Goal: Transaction & Acquisition: Register for event/course

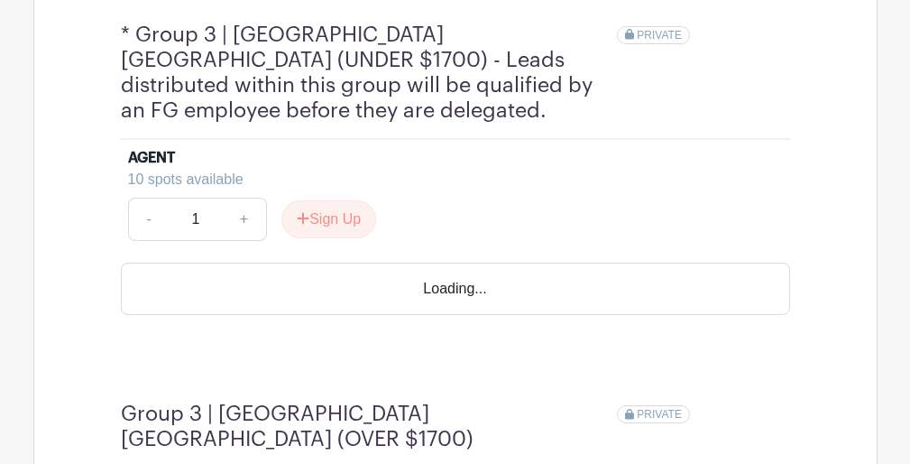
scroll to position [1730, 0]
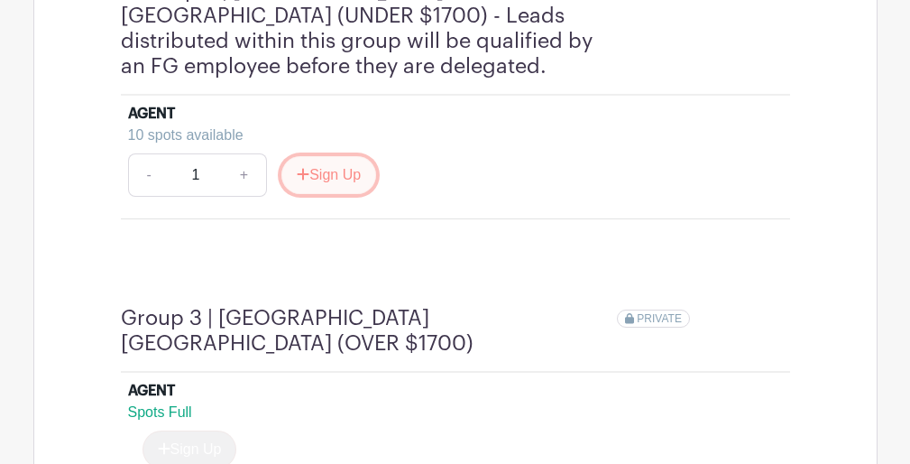
click at [340, 156] on button "Sign Up" at bounding box center [328, 175] width 95 height 38
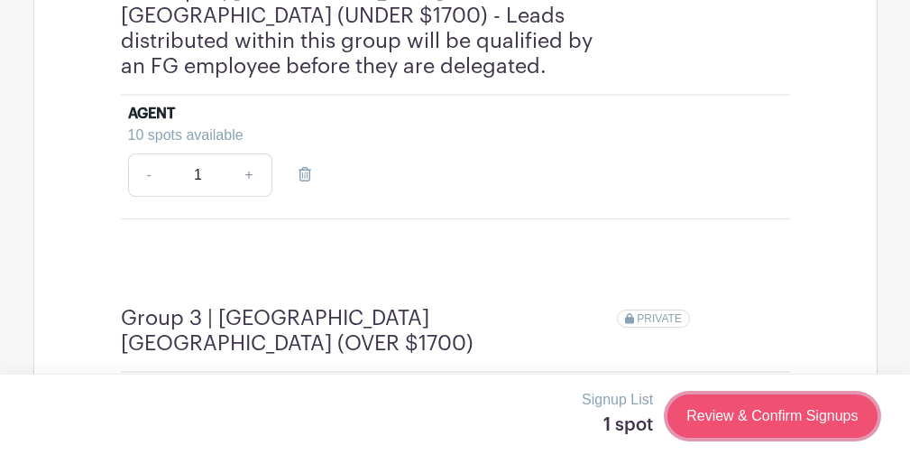
click at [702, 417] on link "Review & Confirm Signups" at bounding box center [771, 415] width 209 height 43
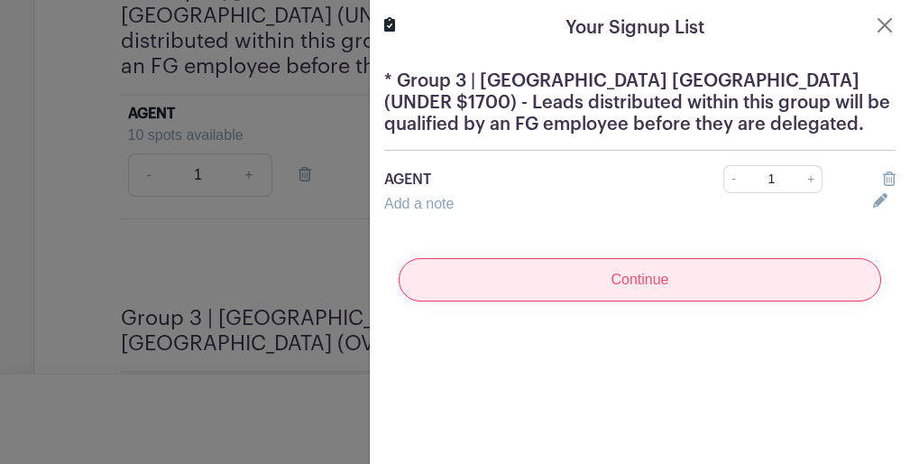
click at [609, 268] on input "Continue" at bounding box center [640, 279] width 482 height 43
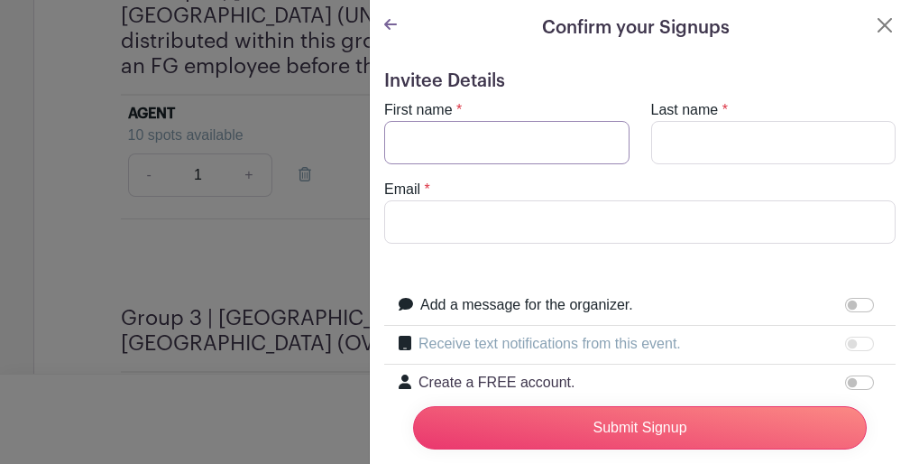
click at [570, 156] on input "First name" at bounding box center [506, 142] width 245 height 43
type input "[PERSON_NAME]"
type input "[PERSON_NAME][EMAIL_ADDRESS][DOMAIN_NAME]"
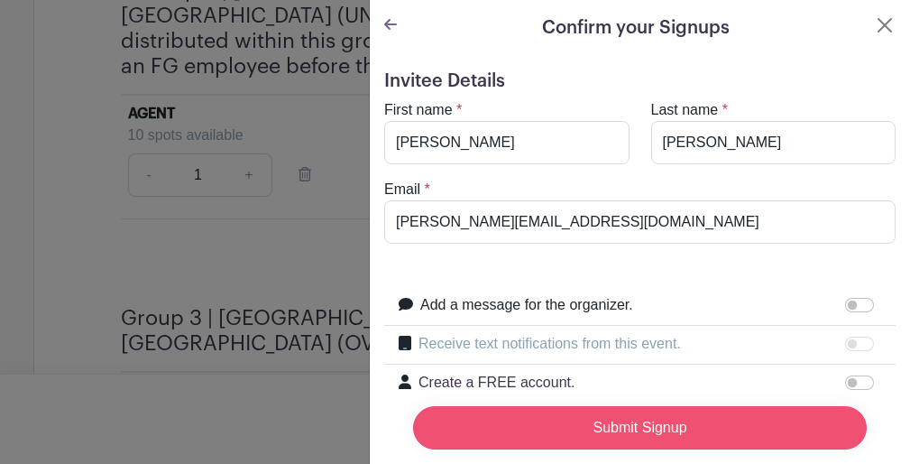
click at [610, 430] on input "Submit Signup" at bounding box center [640, 427] width 454 height 43
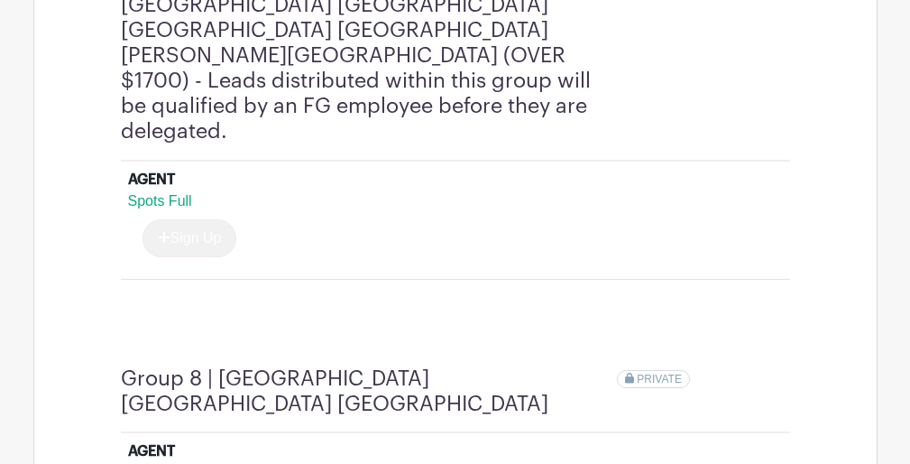
scroll to position [3734, 0]
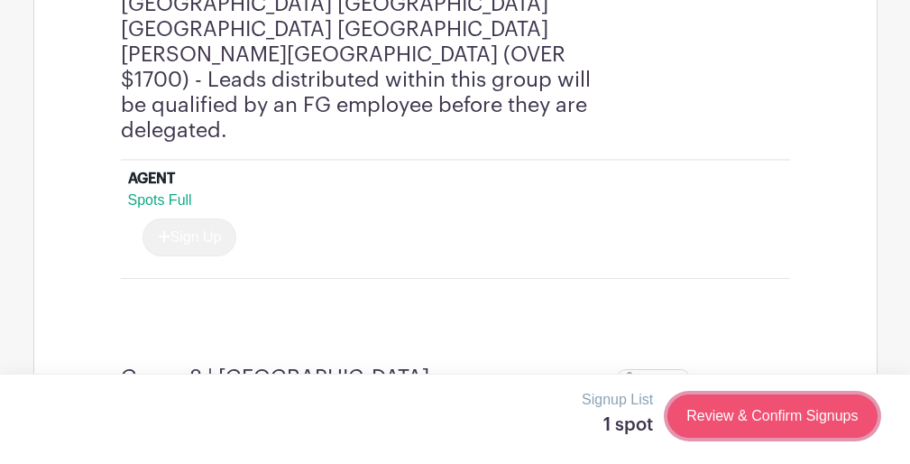
click at [689, 413] on link "Review & Confirm Signups" at bounding box center [771, 415] width 209 height 43
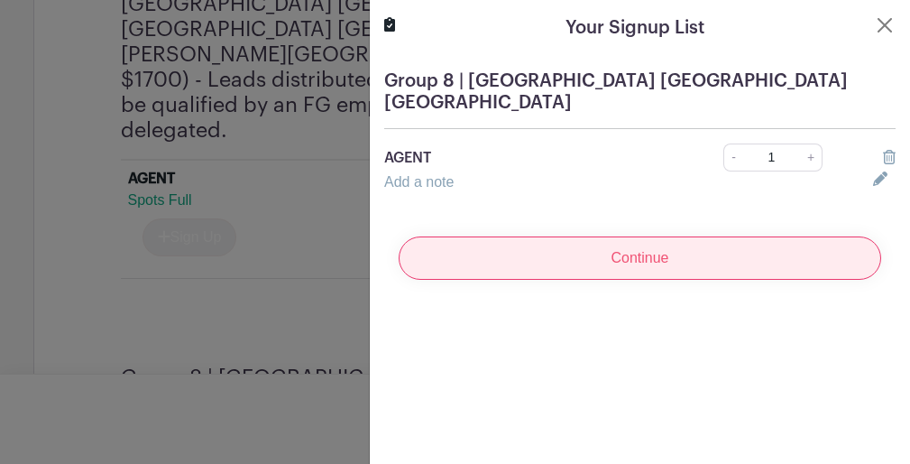
click at [555, 236] on input "Continue" at bounding box center [640, 257] width 482 height 43
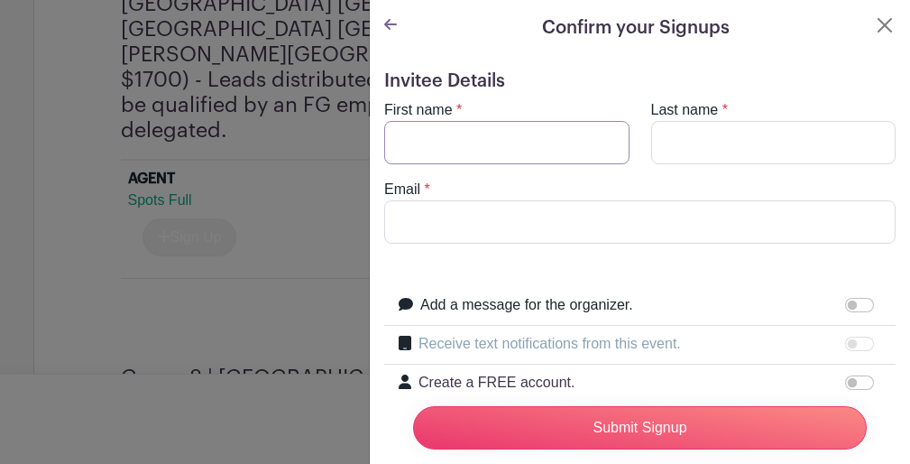
click at [510, 152] on input "First name" at bounding box center [506, 142] width 245 height 43
type input "[PERSON_NAME]"
type input "[PERSON_NAME][EMAIL_ADDRESS][DOMAIN_NAME]"
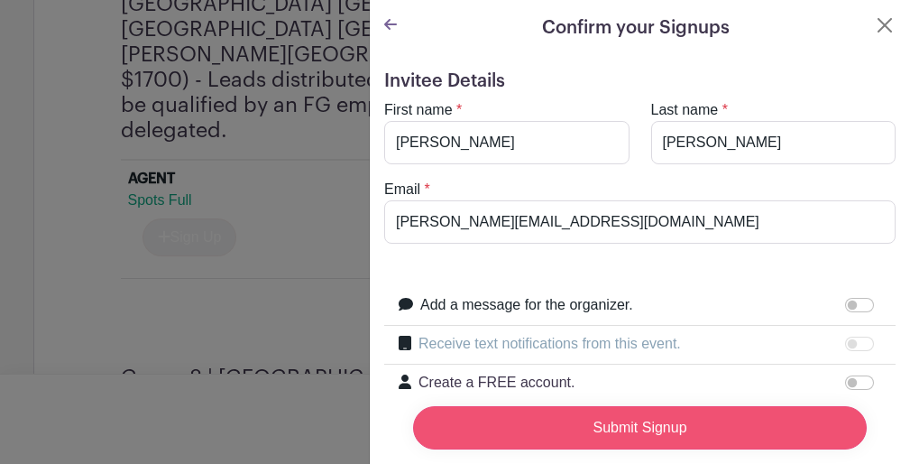
click at [551, 428] on input "Submit Signup" at bounding box center [640, 427] width 454 height 43
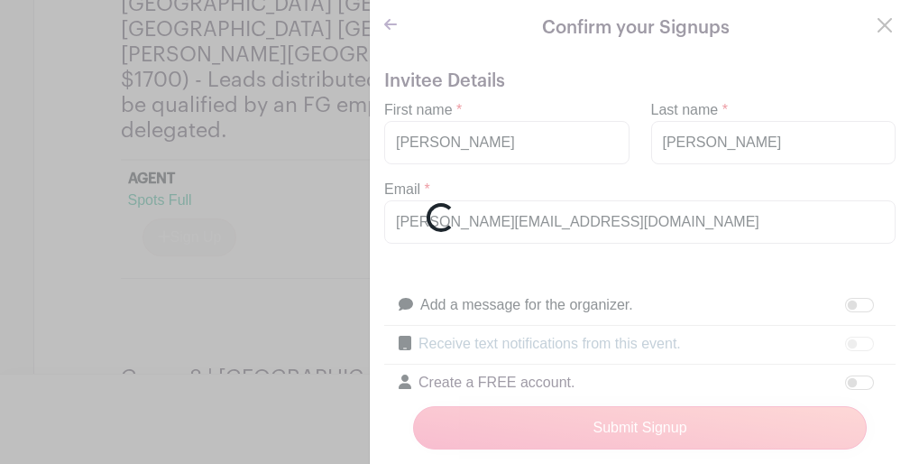
scroll to position [3729, 0]
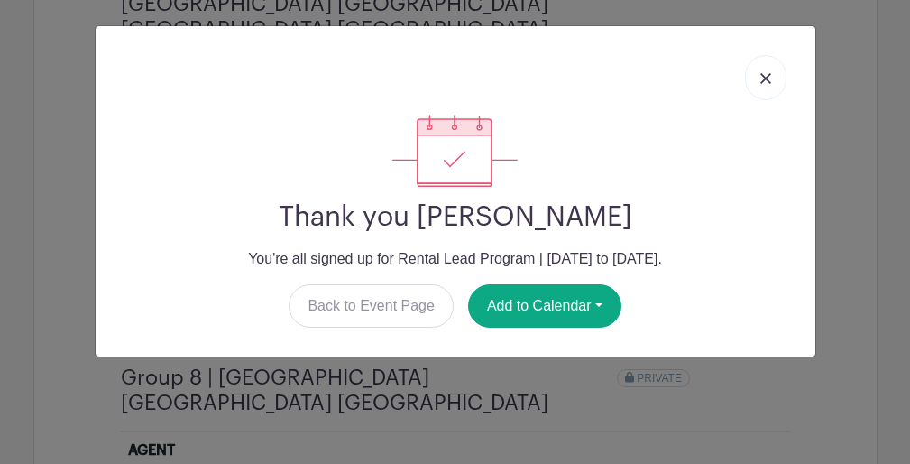
click at [327, 390] on div "Thank you [PERSON_NAME] You're all signed up for Rental Lead Program | [DATE] t…" at bounding box center [455, 232] width 910 height 464
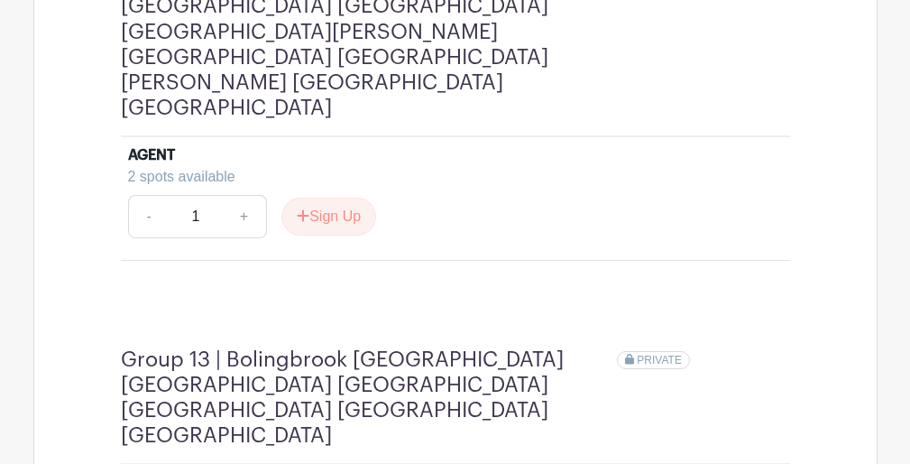
scroll to position [5509, 0]
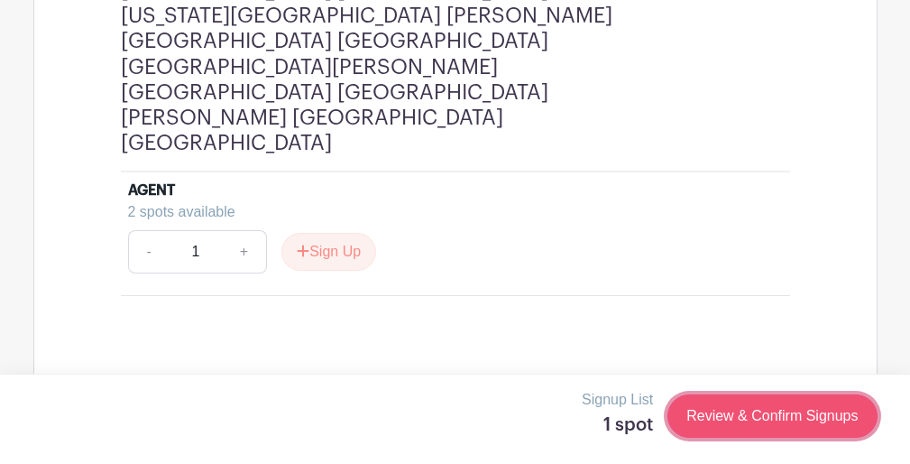
click at [721, 409] on link "Review & Confirm Signups" at bounding box center [771, 415] width 209 height 43
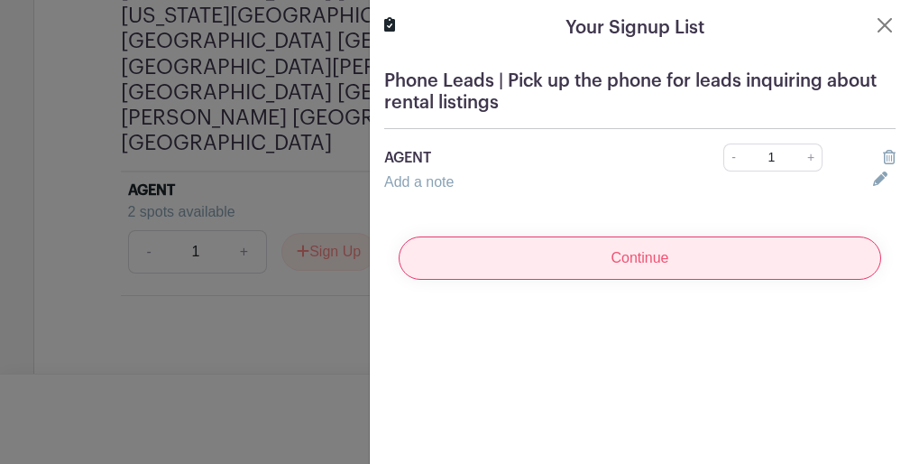
click at [586, 253] on input "Continue" at bounding box center [640, 257] width 482 height 43
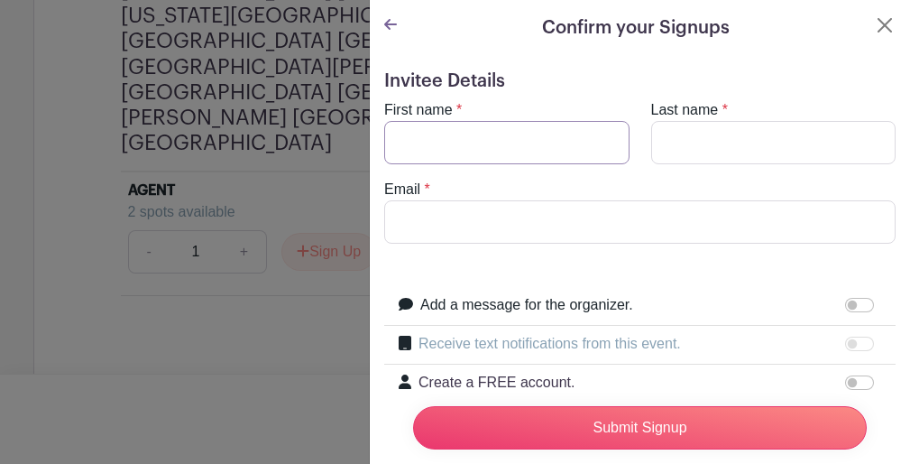
click at [509, 121] on input "First name" at bounding box center [506, 142] width 245 height 43
type input "[PERSON_NAME]"
type input "[PERSON_NAME][EMAIL_ADDRESS][DOMAIN_NAME]"
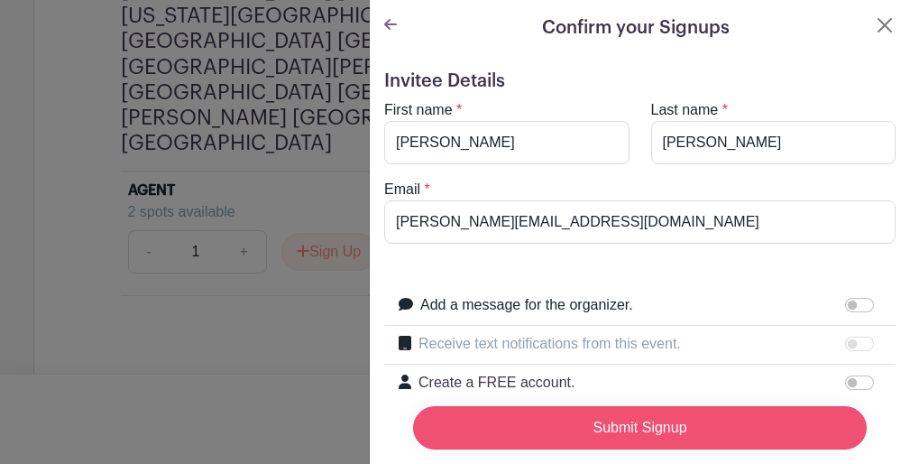
click at [590, 427] on input "Submit Signup" at bounding box center [640, 427] width 454 height 43
